Goal: Task Accomplishment & Management: Manage account settings

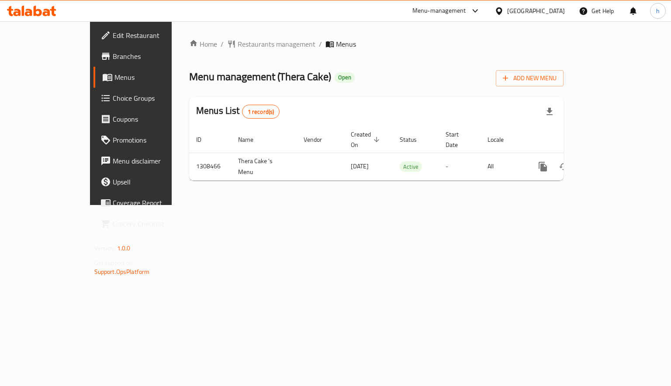
click at [113, 97] on span "Choice Groups" at bounding box center [154, 98] width 83 height 10
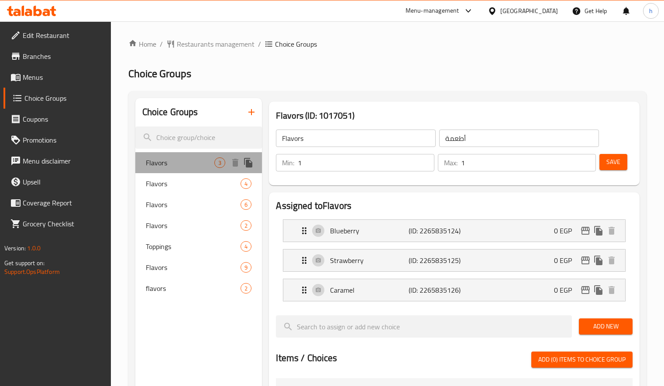
click at [169, 165] on span "Flavors" at bounding box center [180, 163] width 69 height 10
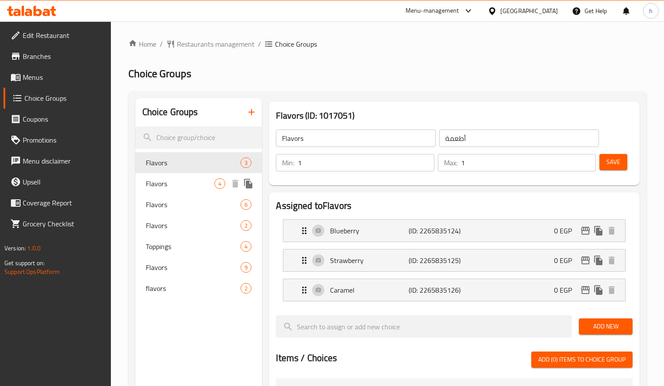
click at [164, 187] on span "Flavors" at bounding box center [180, 184] width 69 height 10
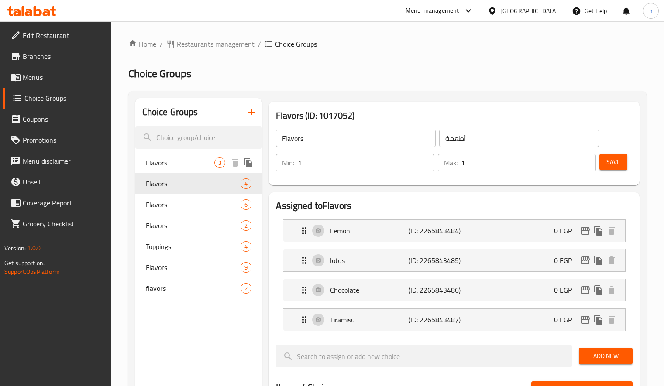
click at [159, 167] on span "Flavors" at bounding box center [180, 163] width 69 height 10
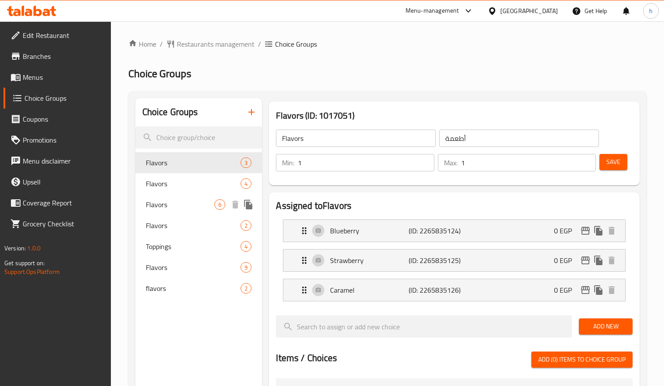
click at [156, 206] on span "Flavors" at bounding box center [180, 205] width 69 height 10
type input "2"
type input "6"
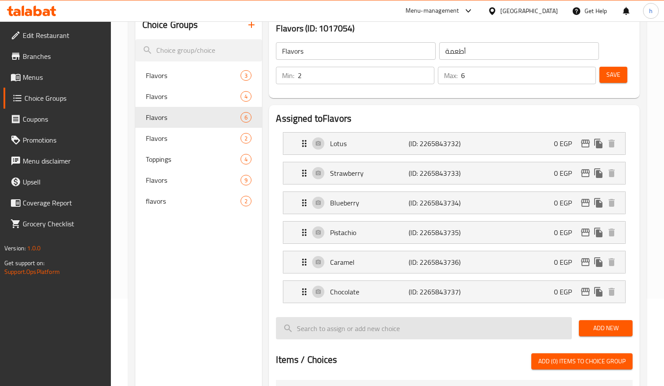
scroll to position [131, 0]
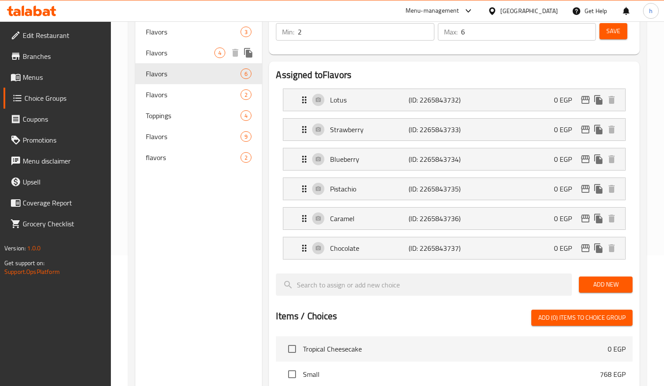
click at [174, 54] on span "Flavors" at bounding box center [180, 53] width 69 height 10
type input "1"
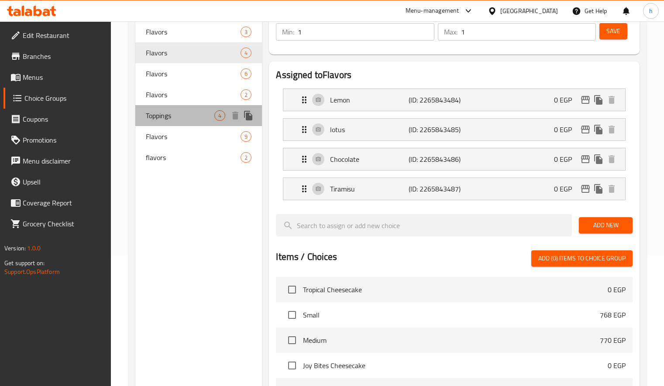
click at [171, 114] on span "Toppings" at bounding box center [180, 115] width 69 height 10
type input "Toppings"
type input "اضافات"
type input "0"
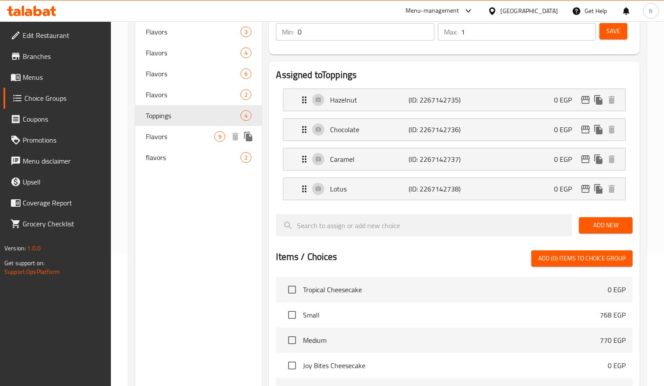
click at [161, 135] on span "Flavors" at bounding box center [180, 136] width 69 height 10
type input "Flavors"
type input "أطعمة"
type input "1"
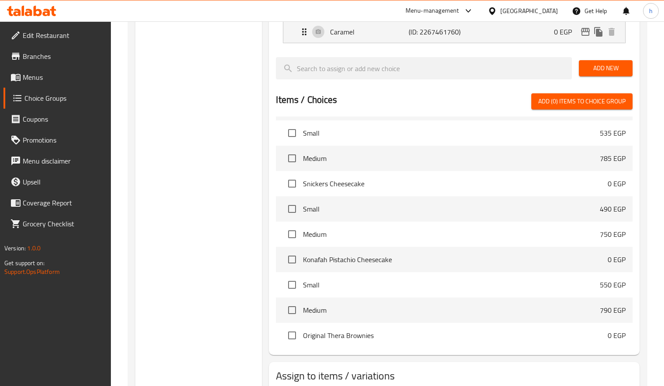
scroll to position [699, 0]
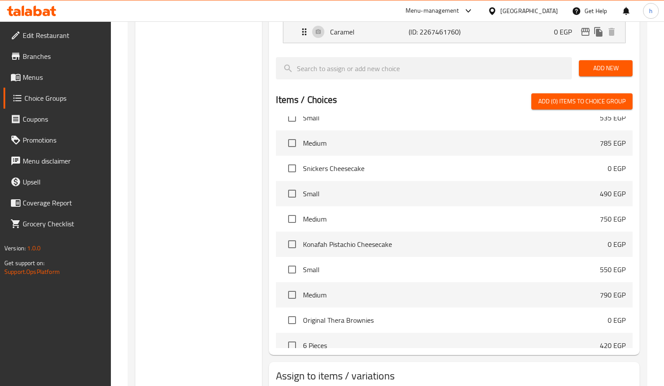
click at [207, 139] on div "Choice Groups Flavors 3 Flavors 4 Flavors 6 Flavors 2 Toppings 4 Flavors 9 flav…" at bounding box center [198, 41] width 127 height 759
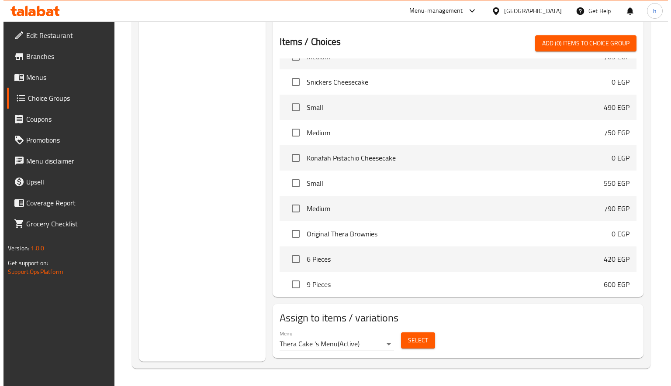
scroll to position [742, 0]
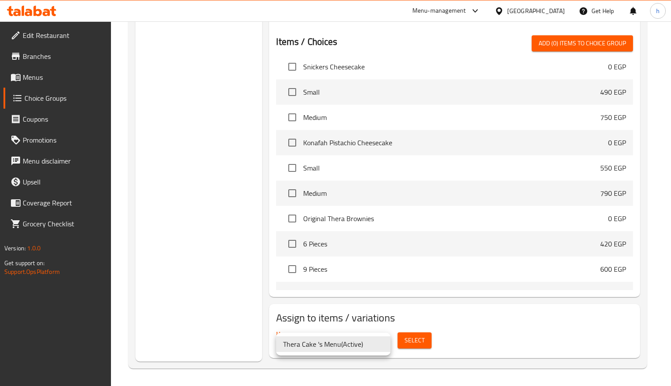
click at [411, 341] on div at bounding box center [335, 193] width 671 height 386
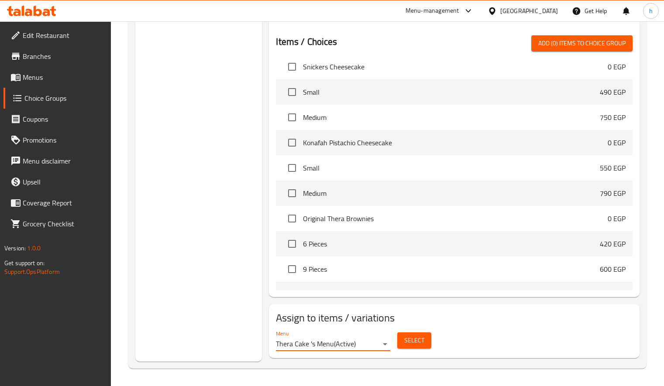
click at [414, 343] on span "Select" at bounding box center [414, 340] width 20 height 11
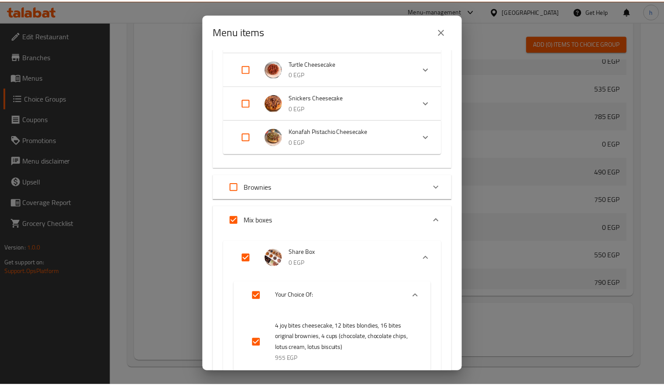
scroll to position [524, 0]
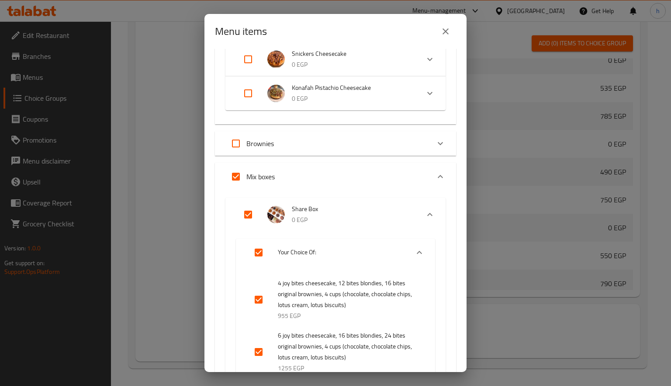
click at [186, 217] on div "Menu items 2 / 16 items selected ​ Cheesecake Tropical Cheesecake 0 EGP Your ch…" at bounding box center [335, 193] width 671 height 386
click at [446, 31] on icon "close" at bounding box center [445, 31] width 6 height 6
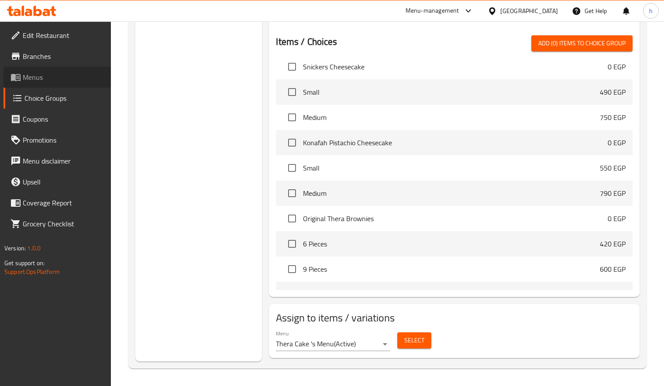
click at [70, 77] on span "Menus" at bounding box center [63, 77] width 81 height 10
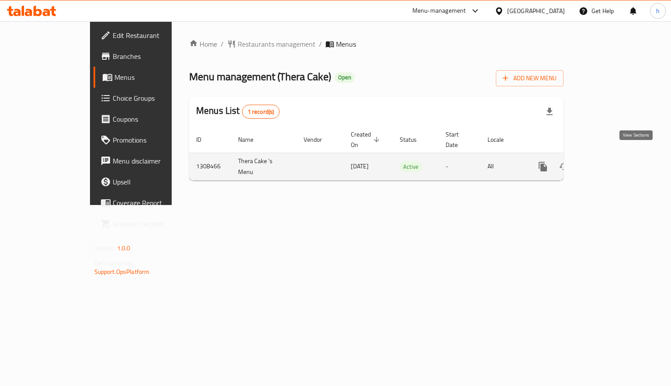
click at [610, 163] on icon "enhanced table" at bounding box center [606, 167] width 8 height 8
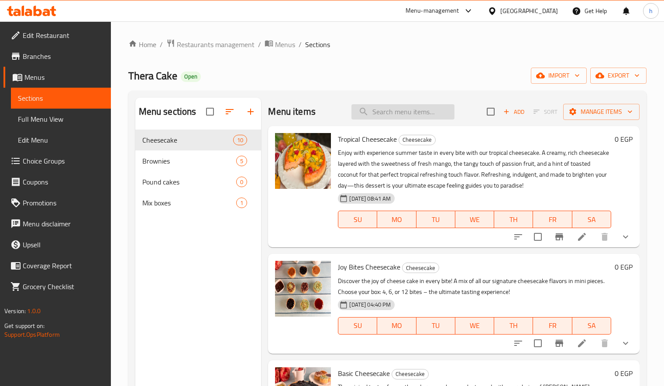
click at [379, 115] on input "search" at bounding box center [403, 111] width 103 height 15
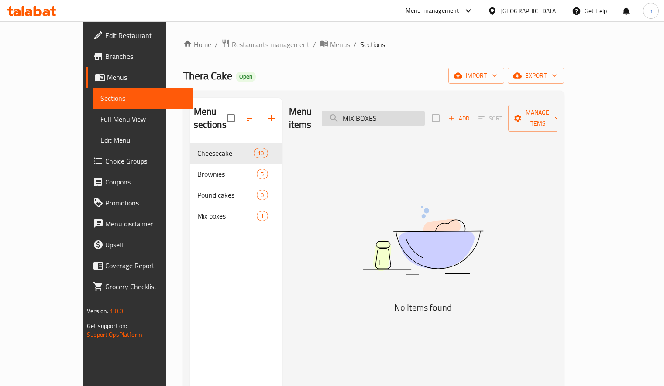
type input "MIX BOXES"
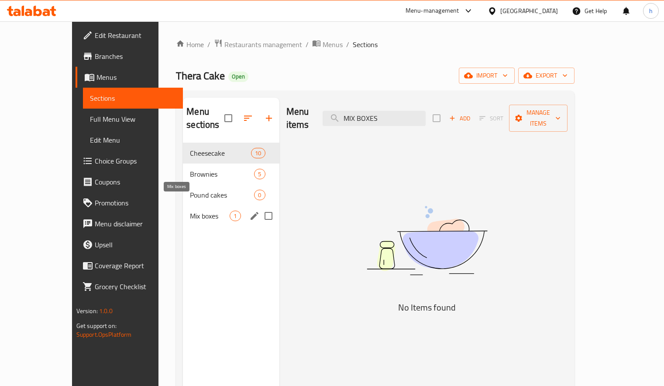
click at [190, 211] on span "Mix boxes" at bounding box center [210, 216] width 40 height 10
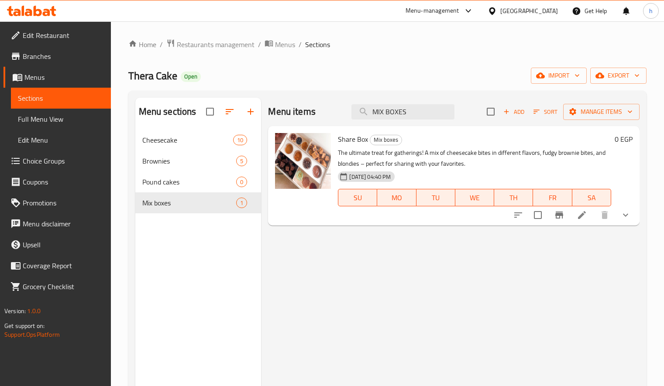
click at [583, 217] on icon at bounding box center [582, 215] width 8 height 8
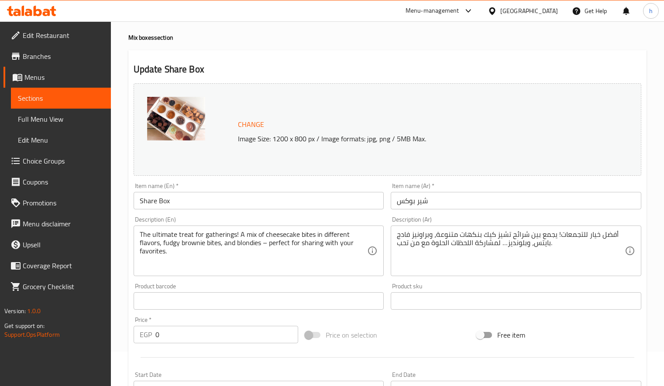
scroll to position [87, 0]
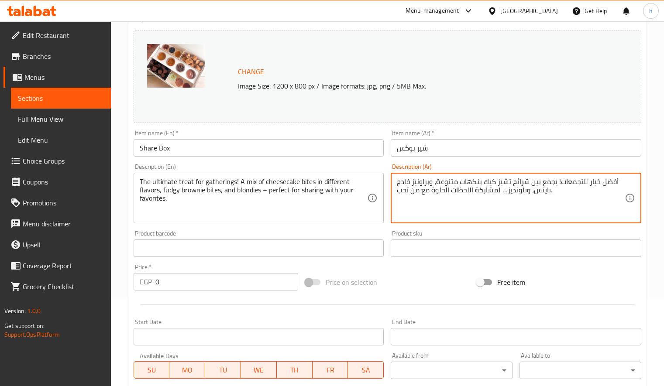
drag, startPoint x: 495, startPoint y: 185, endPoint x: 411, endPoint y: 198, distance: 84.9
click at [490, 200] on textarea "أفضل خيار للتجمعات! يجمع بين شرائح تشيز كيك بنكهات متنوعة، وبراونيز فادج بايتس،…" at bounding box center [511, 198] width 228 height 41
click at [536, 201] on textarea "أفضل خيار للتجمعات! يجمع بين شرائح تشيز كيك بنكهات متنوعة، وبراونيز فادج بايتس،…" at bounding box center [511, 198] width 228 height 41
drag, startPoint x: 516, startPoint y: 184, endPoint x: 426, endPoint y: 211, distance: 93.4
click at [426, 211] on textarea "أفضل خيار للتجمعات! يجمع بين شرائح تشيز كيك بنكهات متنوعة، وبراونيز فادج بايتس،…" at bounding box center [511, 198] width 228 height 41
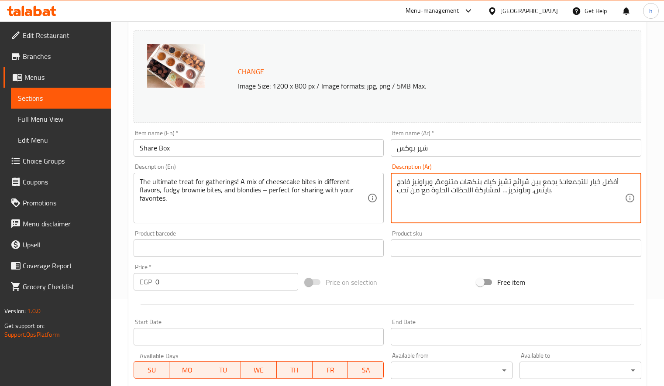
click at [462, 210] on textarea "أفضل خيار للتجمعات! يجمع بين شرائح تشيز كيك بنكهات متنوعة، وبراونيز فادج بايتس،…" at bounding box center [511, 198] width 228 height 41
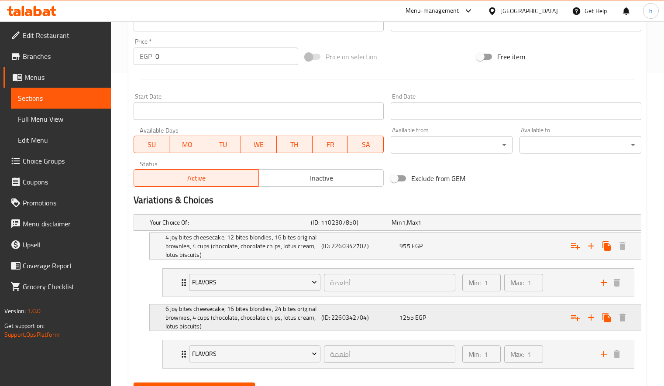
scroll to position [349, 0]
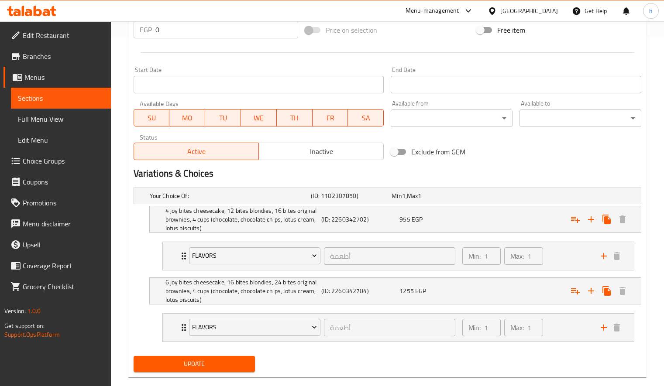
drag, startPoint x: 203, startPoint y: 59, endPoint x: 204, endPoint y: 65, distance: 6.4
click at [203, 59] on div at bounding box center [387, 52] width 515 height 21
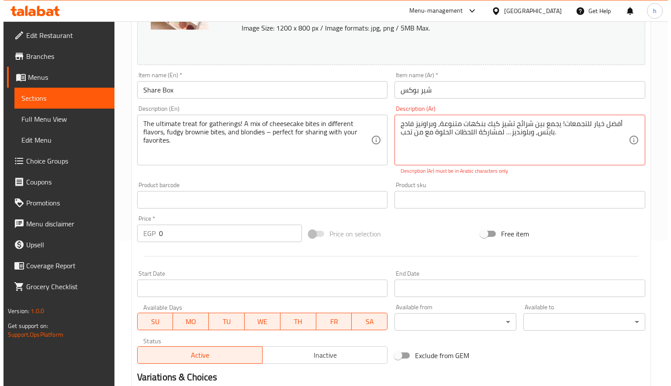
scroll to position [0, 0]
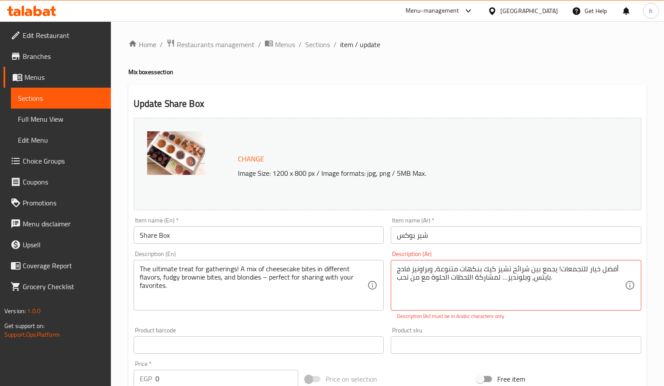
click at [382, 63] on div "Home / Restaurants management / Menus / Sections / item / update Mix boxes sect…" at bounding box center [387, 386] width 518 height 695
click at [42, 30] on span "Edit Restaurant" at bounding box center [63, 35] width 81 height 10
